Goal: Task Accomplishment & Management: Complete application form

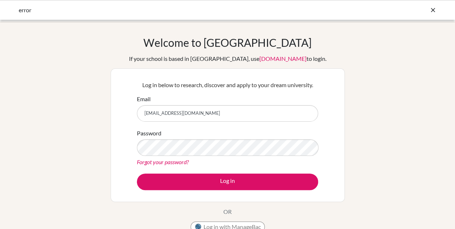
click at [230, 178] on button "Log in" at bounding box center [227, 182] width 181 height 17
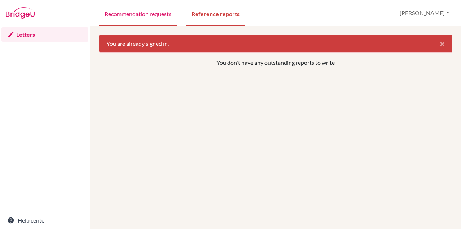
click at [123, 17] on link "Recommendation requests" at bounding box center [138, 13] width 78 height 25
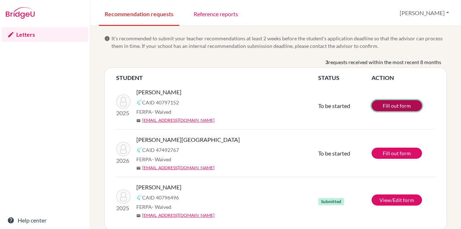
click at [390, 100] on link "Fill out form" at bounding box center [396, 105] width 50 height 11
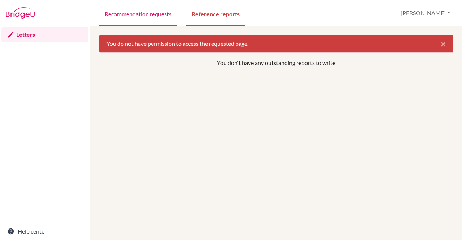
click at [140, 9] on link "Recommendation requests" at bounding box center [138, 13] width 78 height 25
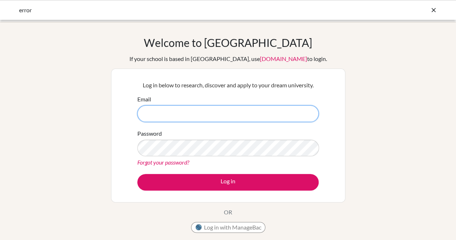
click at [180, 113] on input "Email" at bounding box center [227, 113] width 181 height 17
type input "saritasharma@sxc.edu.np"
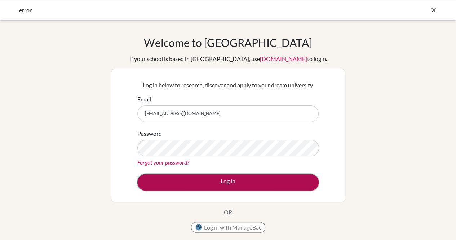
click at [189, 180] on button "Log in" at bounding box center [227, 182] width 181 height 17
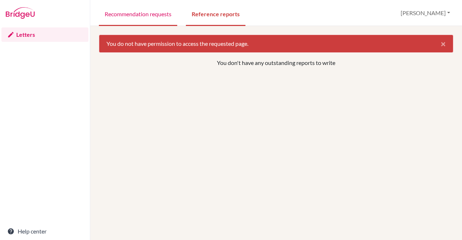
click at [129, 16] on link "Recommendation requests" at bounding box center [138, 13] width 78 height 25
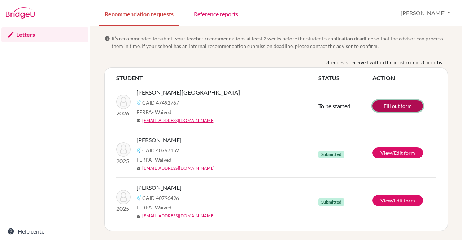
click at [398, 105] on link "Fill out form" at bounding box center [397, 105] width 50 height 11
